Goal: Check status: Check status

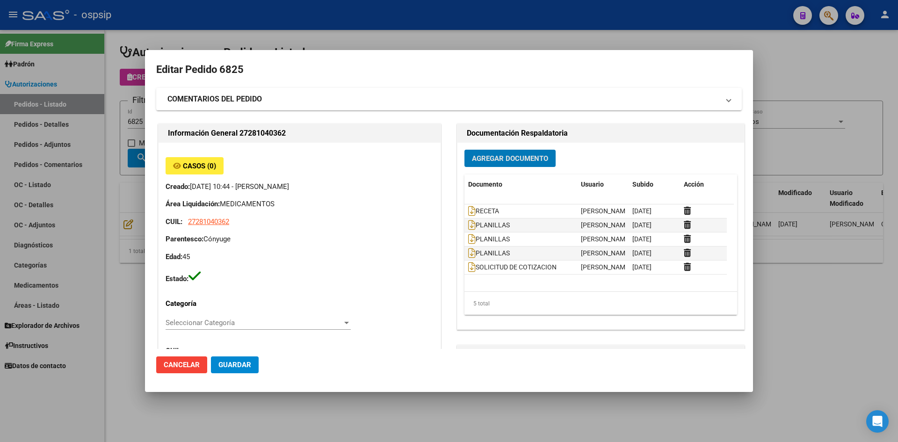
click at [360, 33] on div at bounding box center [449, 221] width 898 height 442
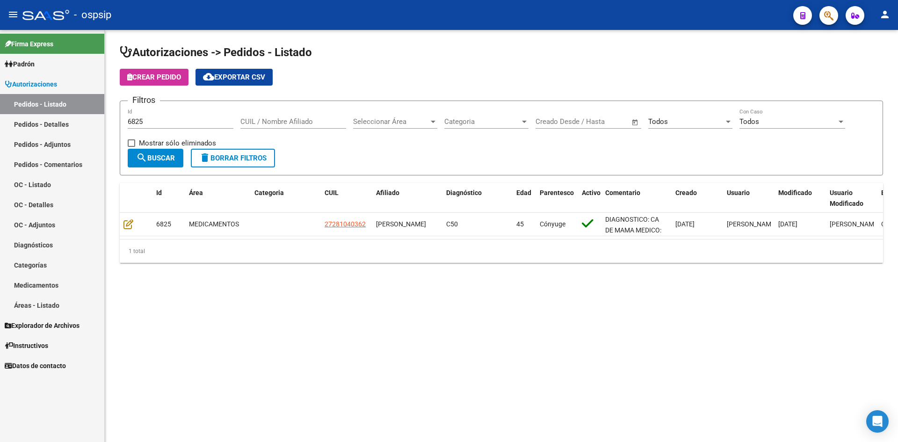
click at [184, 127] on div "6825 Id" at bounding box center [181, 119] width 106 height 20
click at [183, 127] on div "6825 Id" at bounding box center [181, 119] width 106 height 20
click at [182, 123] on input "6825" at bounding box center [181, 121] width 106 height 8
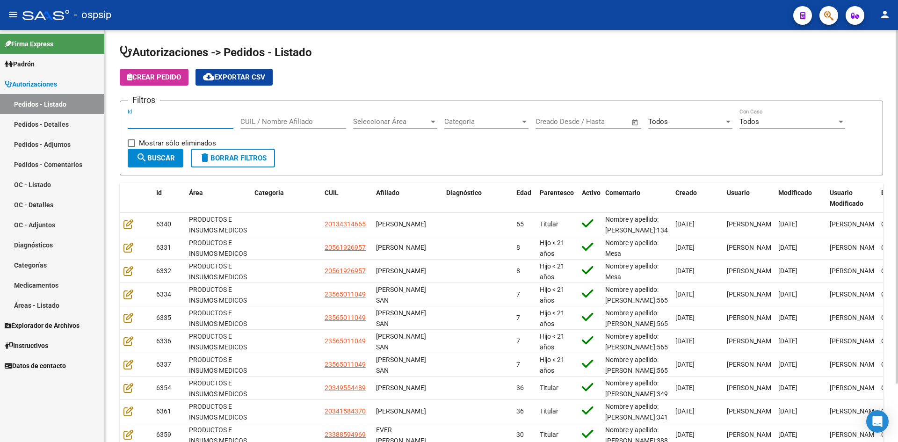
click at [214, 119] on input "Id" at bounding box center [181, 121] width 106 height 8
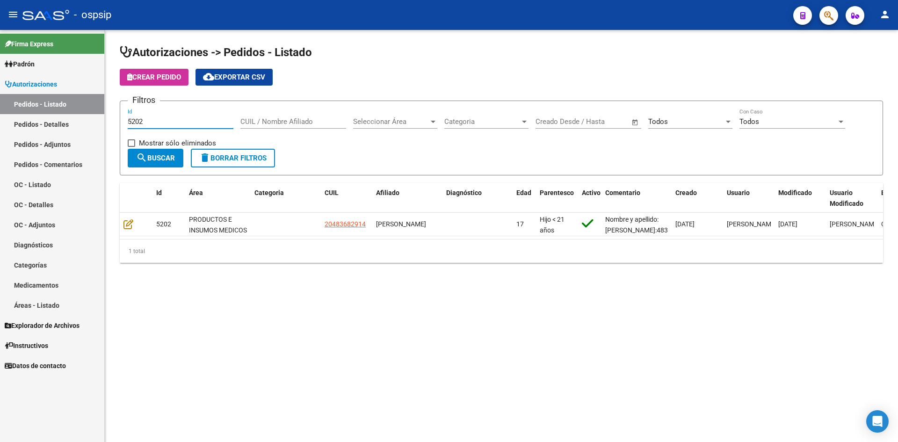
click at [188, 124] on input "5202" at bounding box center [181, 121] width 106 height 8
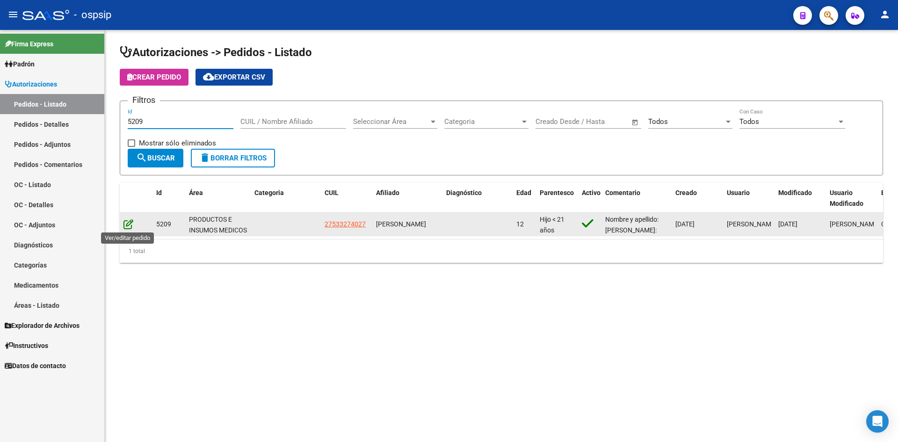
type input "5209"
click at [127, 221] on icon at bounding box center [128, 224] width 10 height 10
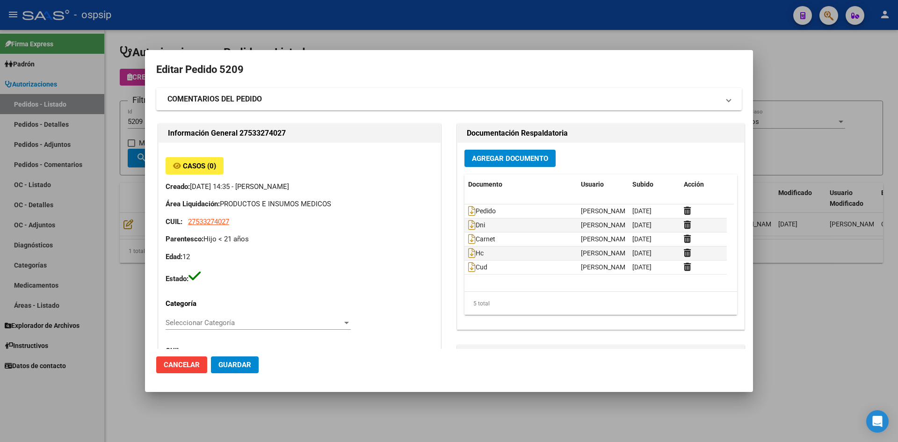
drag, startPoint x: 441, startPoint y: 32, endPoint x: 359, endPoint y: 6, distance: 85.4
click at [439, 31] on div at bounding box center [449, 221] width 898 height 442
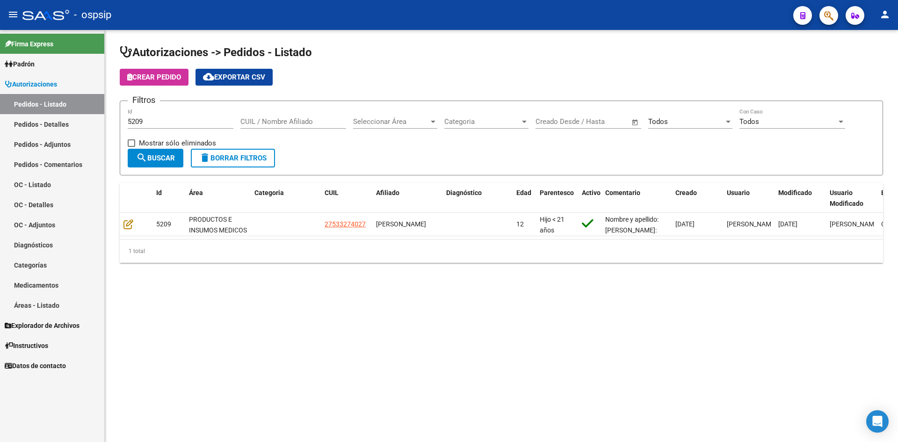
click at [170, 125] on input "5209" at bounding box center [181, 121] width 106 height 8
